Goal: Communication & Community: Answer question/provide support

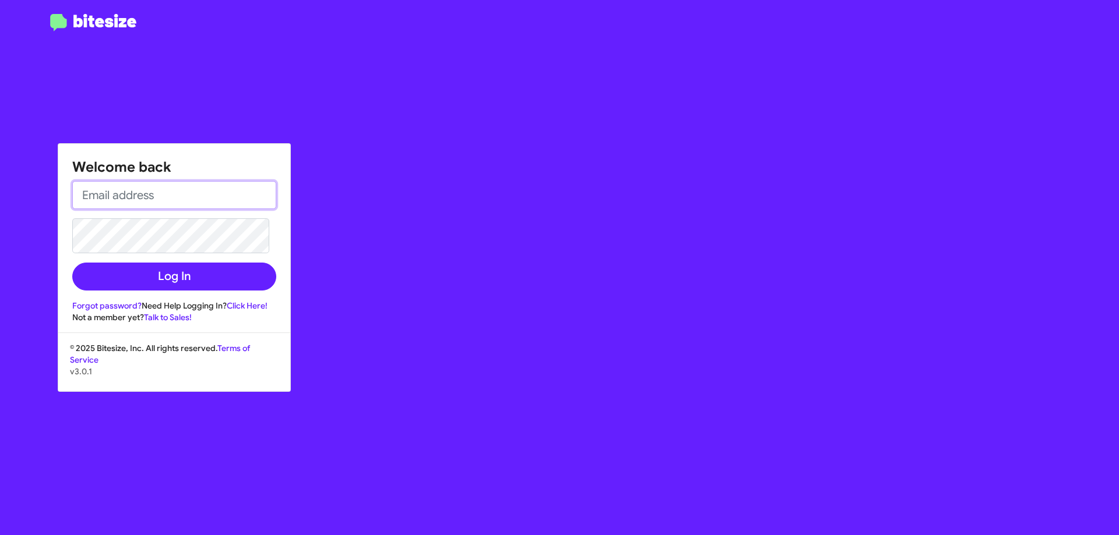
type input "[EMAIL_ADDRESS][DOMAIN_NAME]"
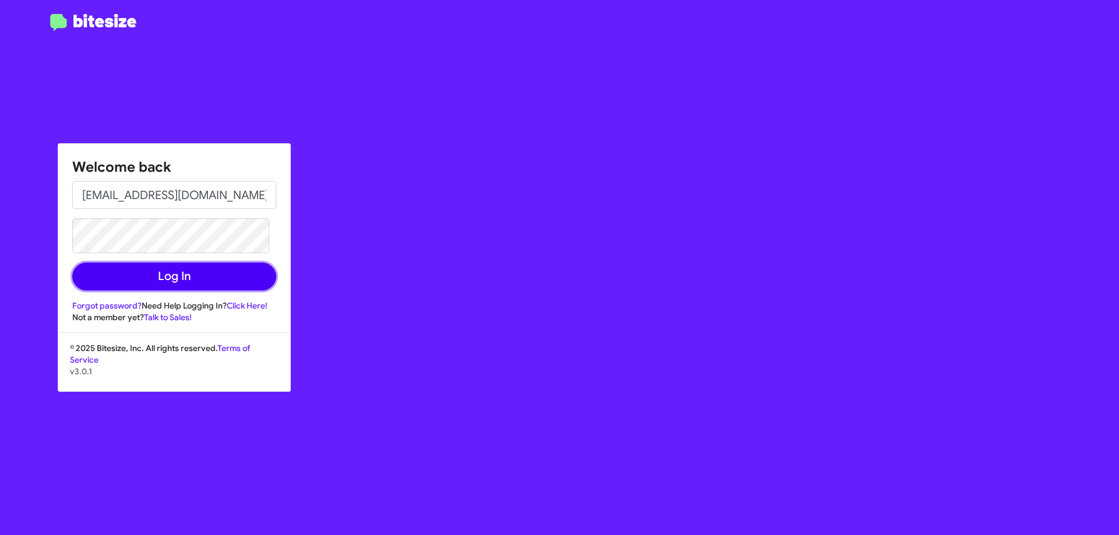
click at [227, 275] on button "Log In" at bounding box center [174, 277] width 204 height 28
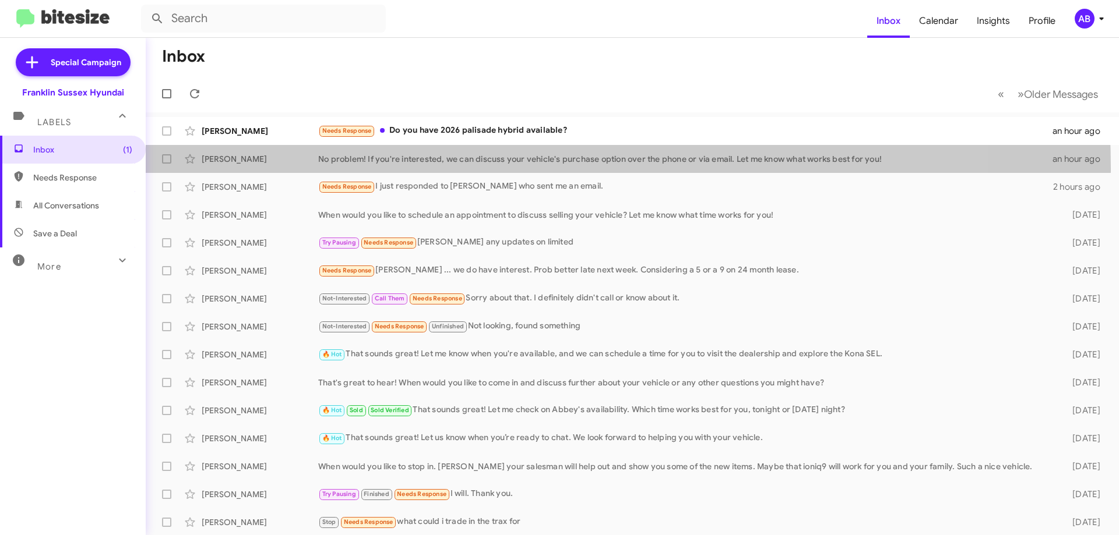
click at [383, 169] on div "[PERSON_NAME] No problem! If you're interested, we can discuss your vehicle's p…" at bounding box center [632, 158] width 954 height 23
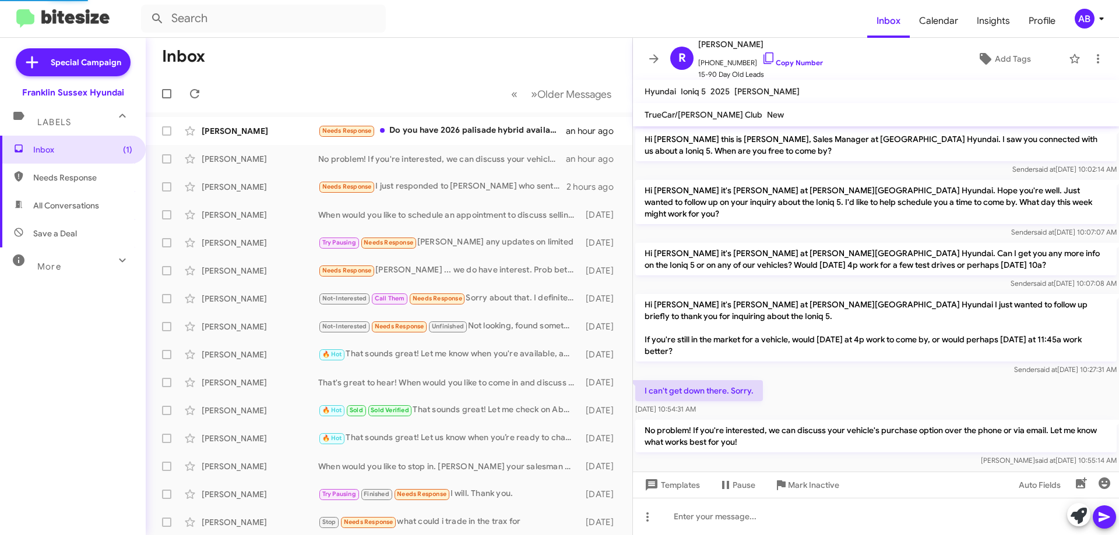
scroll to position [13, 0]
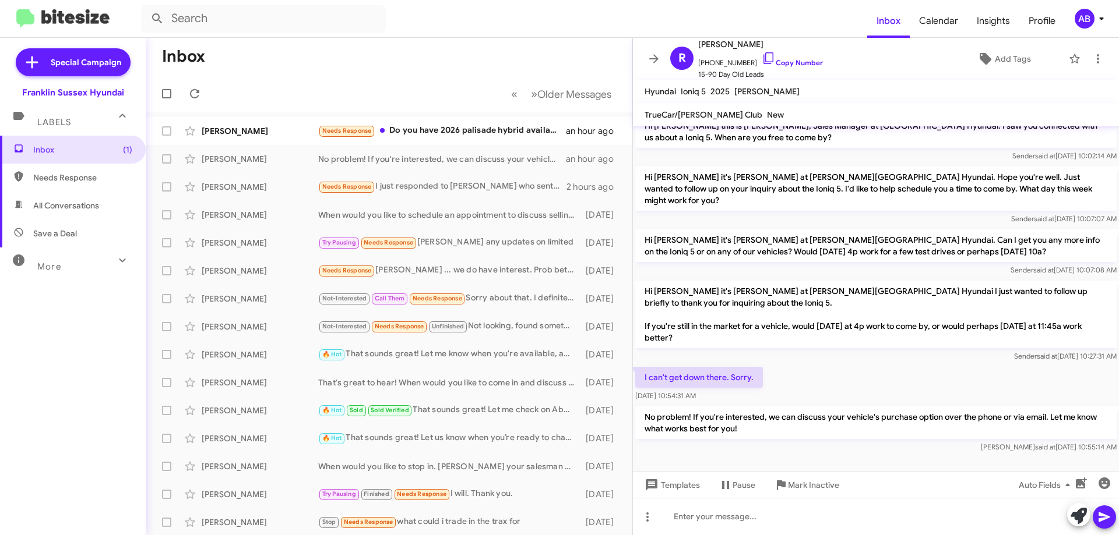
click at [661, 52] on span at bounding box center [653, 59] width 23 height 14
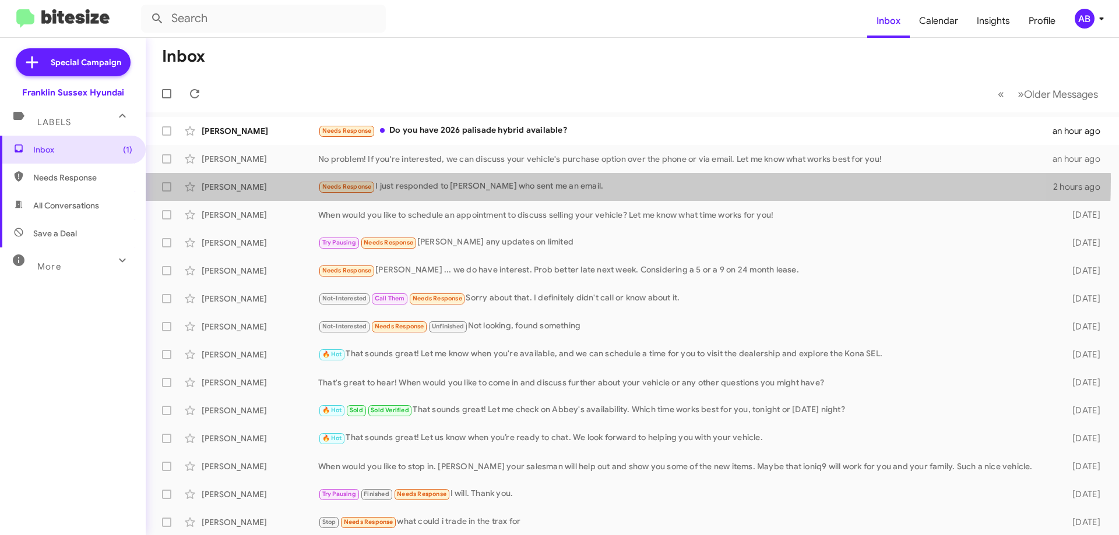
click at [486, 179] on div "[PERSON_NAME] Needs Response I just responded to [PERSON_NAME] who sent me an e…" at bounding box center [632, 186] width 954 height 23
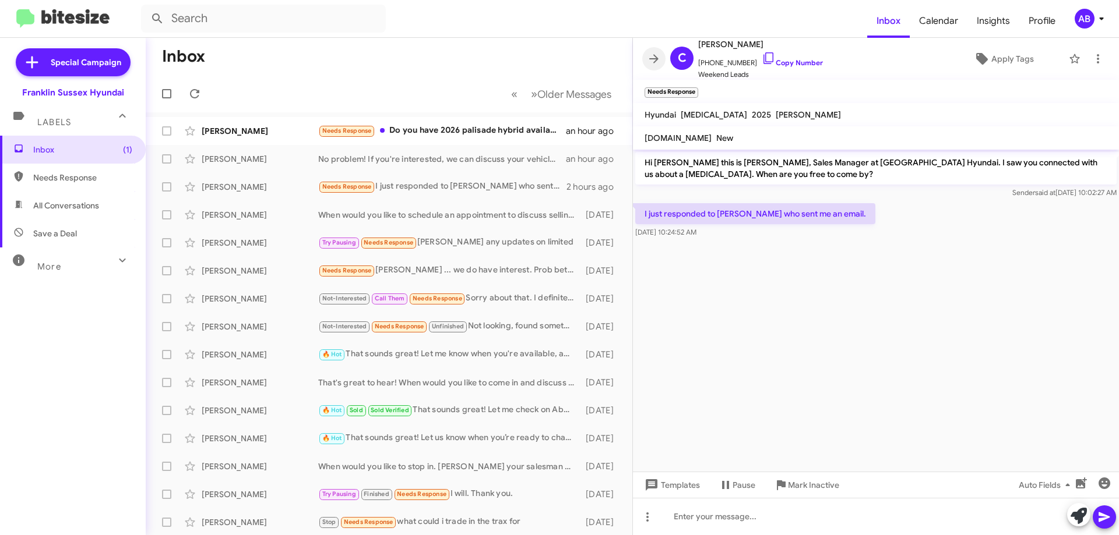
click at [656, 58] on icon at bounding box center [653, 58] width 9 height 9
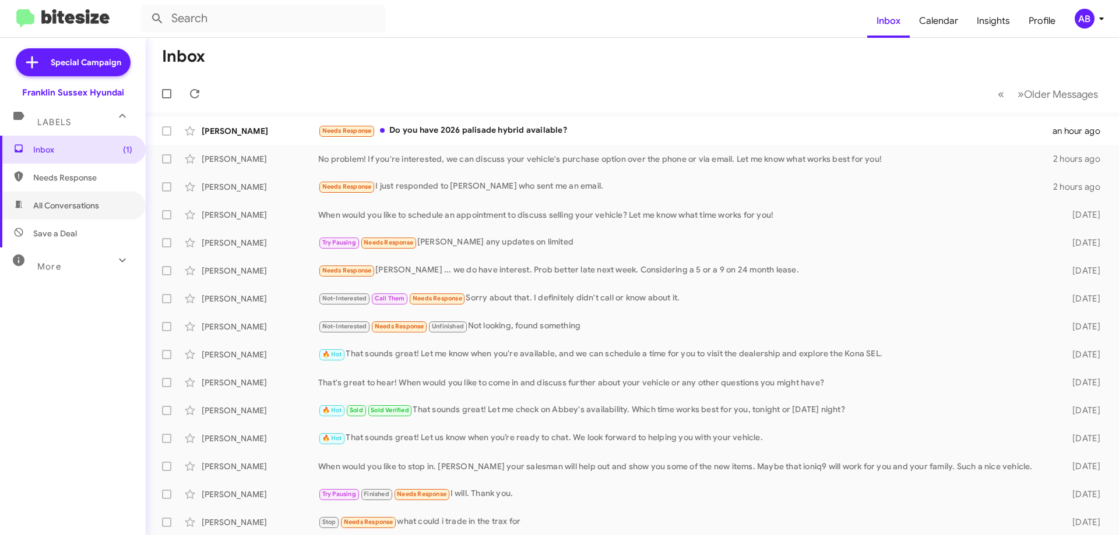
click at [110, 198] on span "All Conversations" at bounding box center [73, 206] width 146 height 28
type input "in:all-conversations"
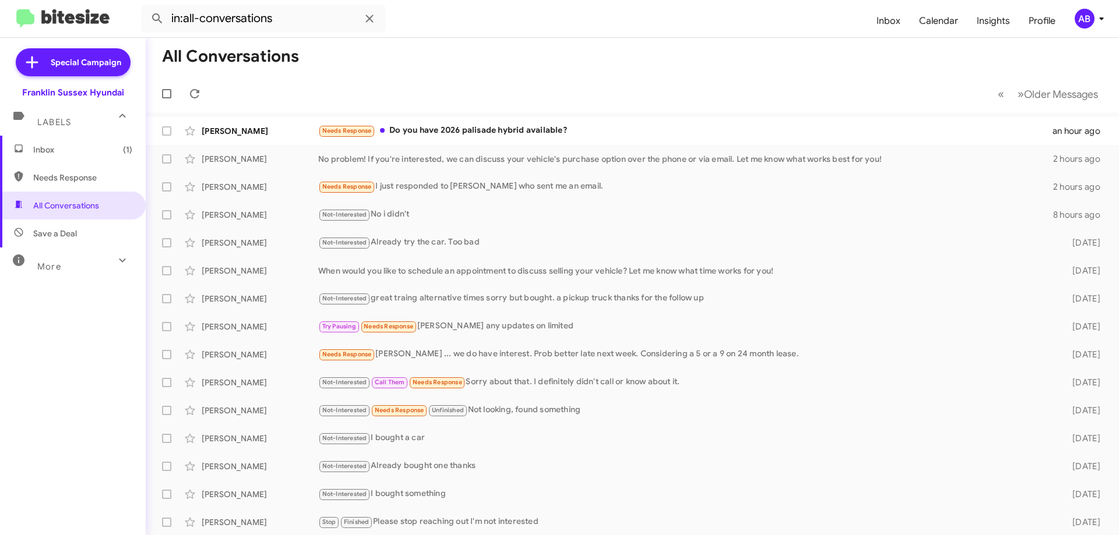
click at [77, 117] on div "Labels" at bounding box center [61, 118] width 104 height 22
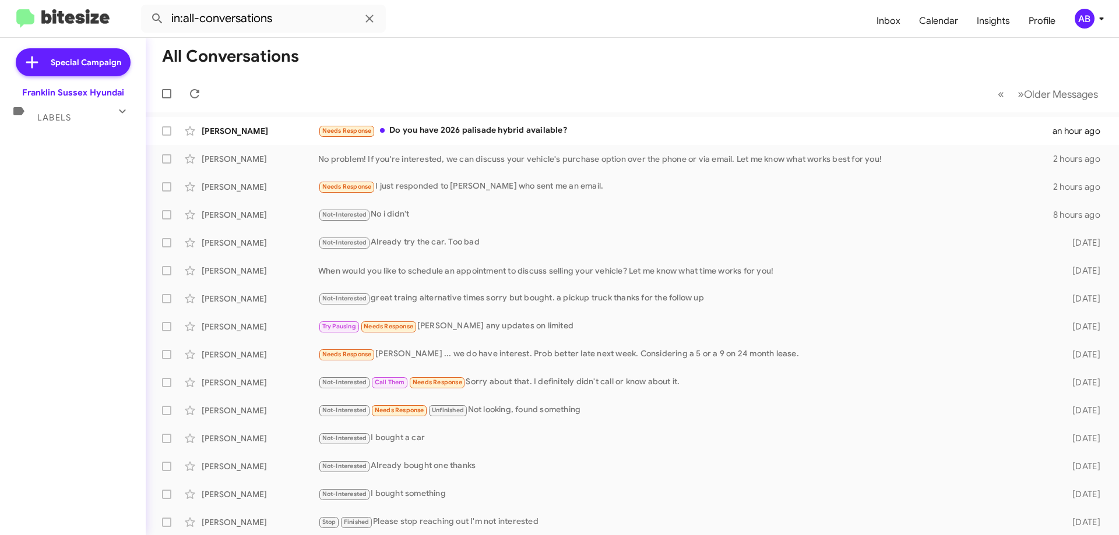
click at [73, 123] on mat-expansion-panel-header "Labels" at bounding box center [73, 112] width 146 height 28
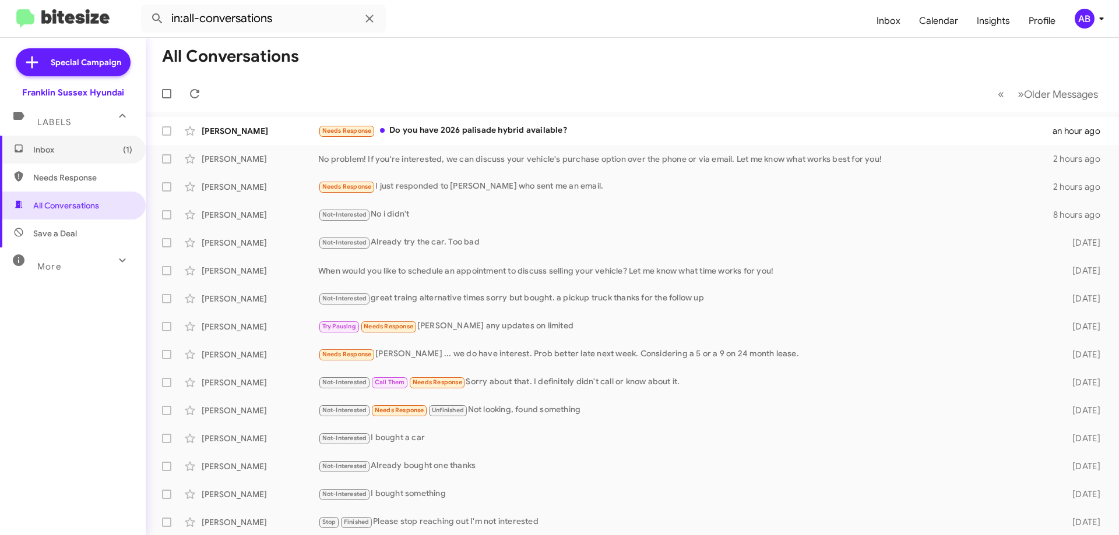
click at [62, 143] on span "Inbox (1)" at bounding box center [73, 150] width 146 height 28
